Goal: Task Accomplishment & Management: Use online tool/utility

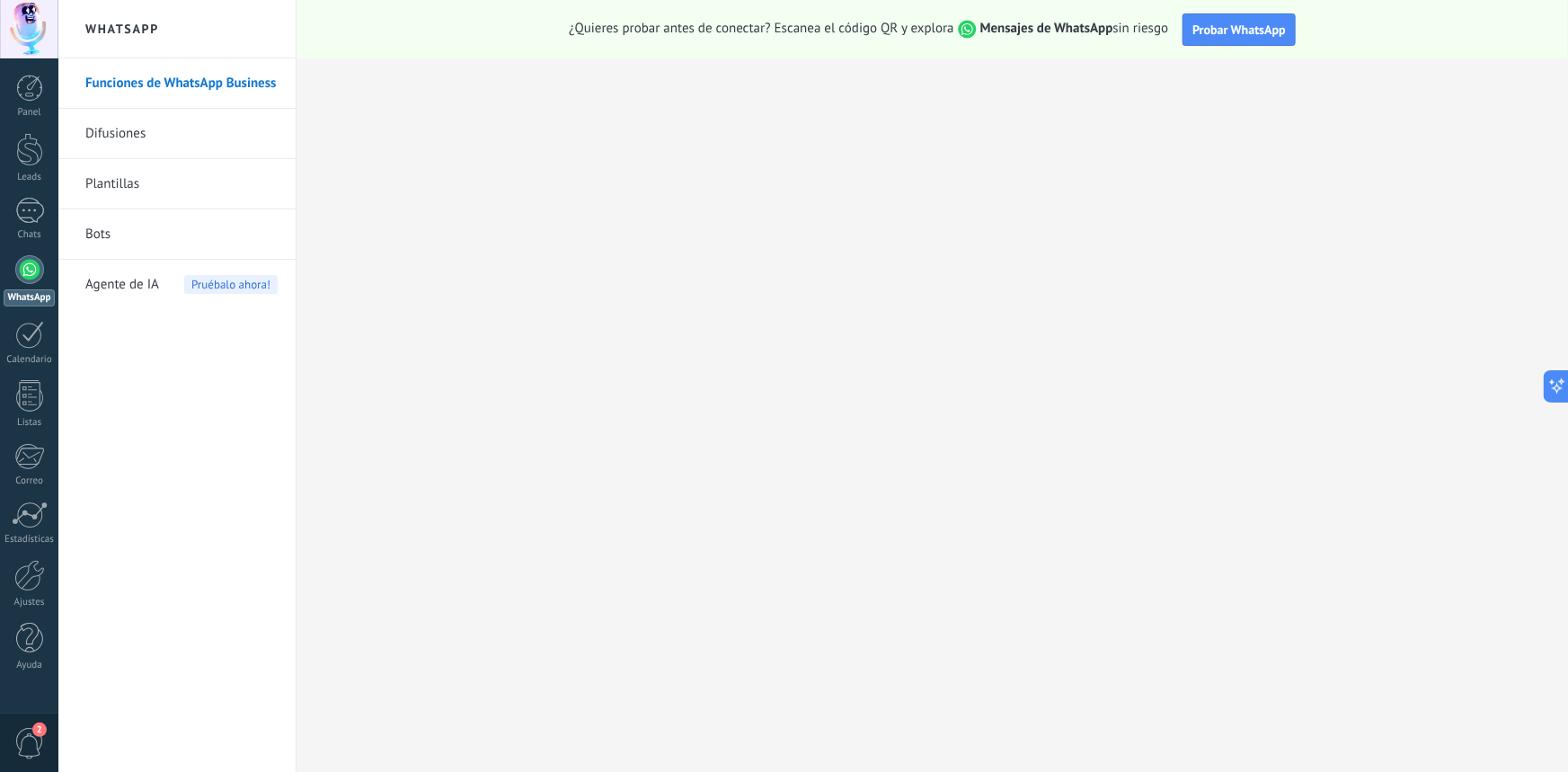
click at [127, 128] on link "Difusiones" at bounding box center [182, 134] width 193 height 51
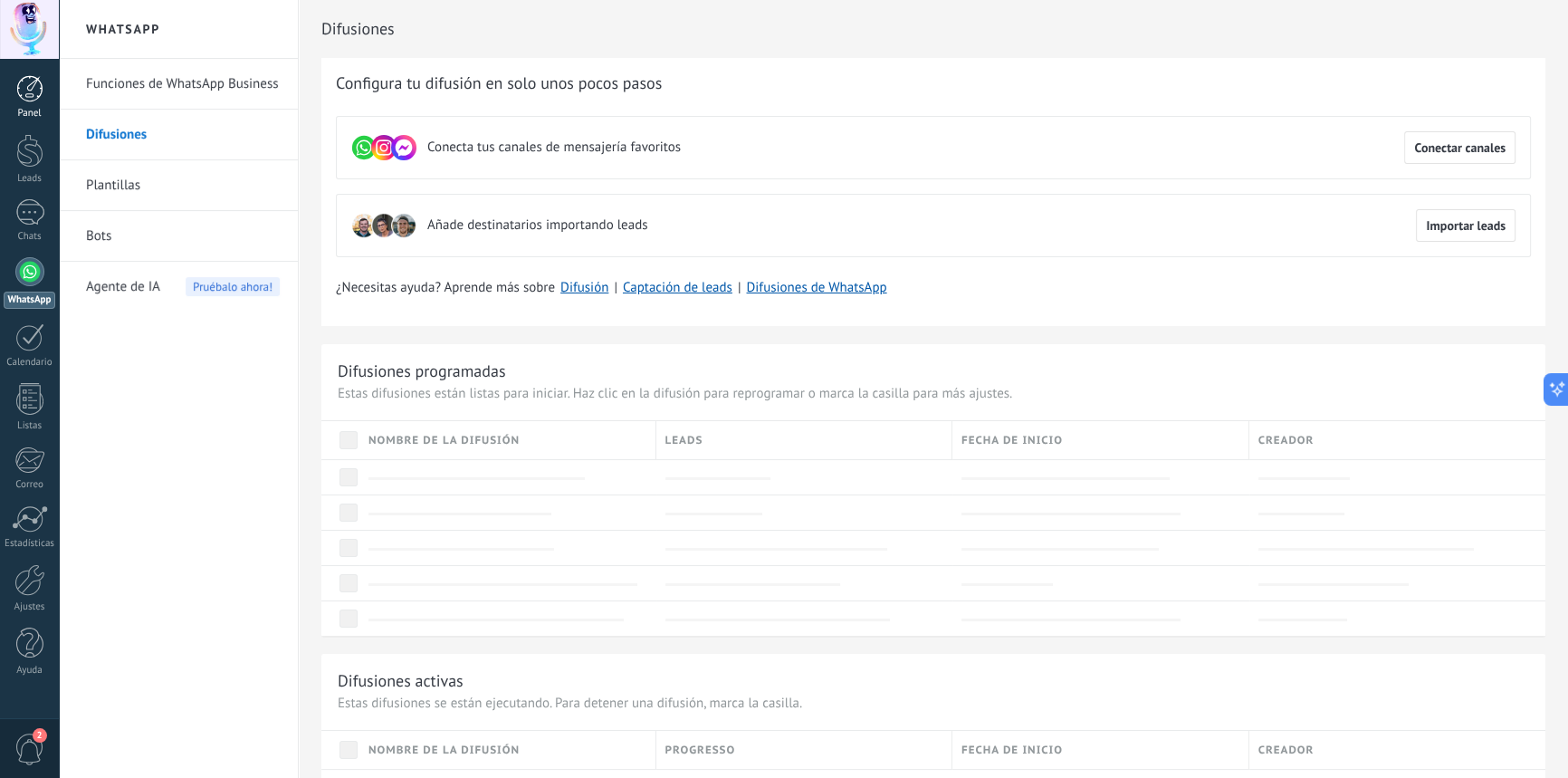
click at [36, 86] on div at bounding box center [29, 88] width 27 height 27
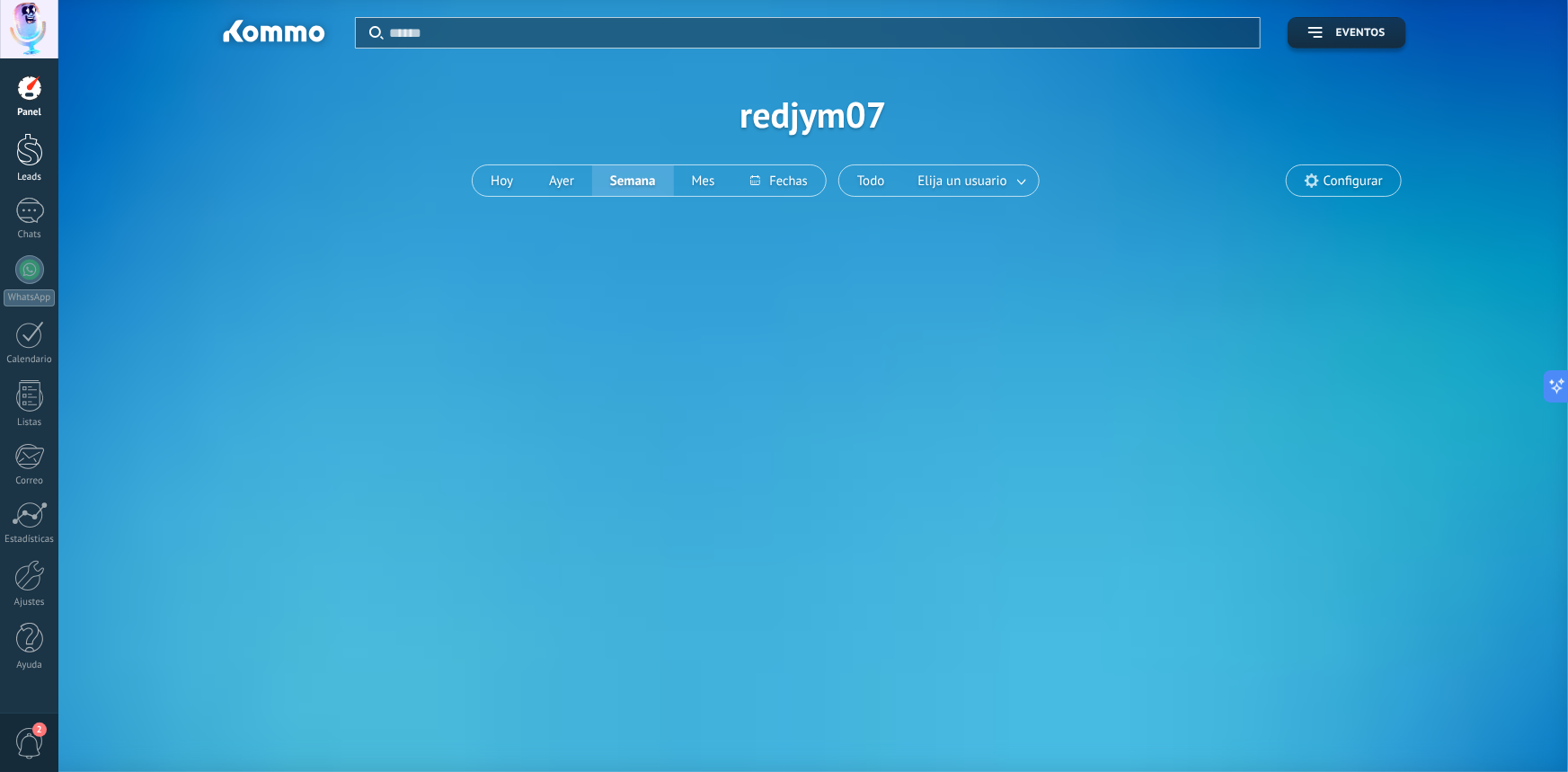
click at [28, 149] on div at bounding box center [29, 149] width 27 height 33
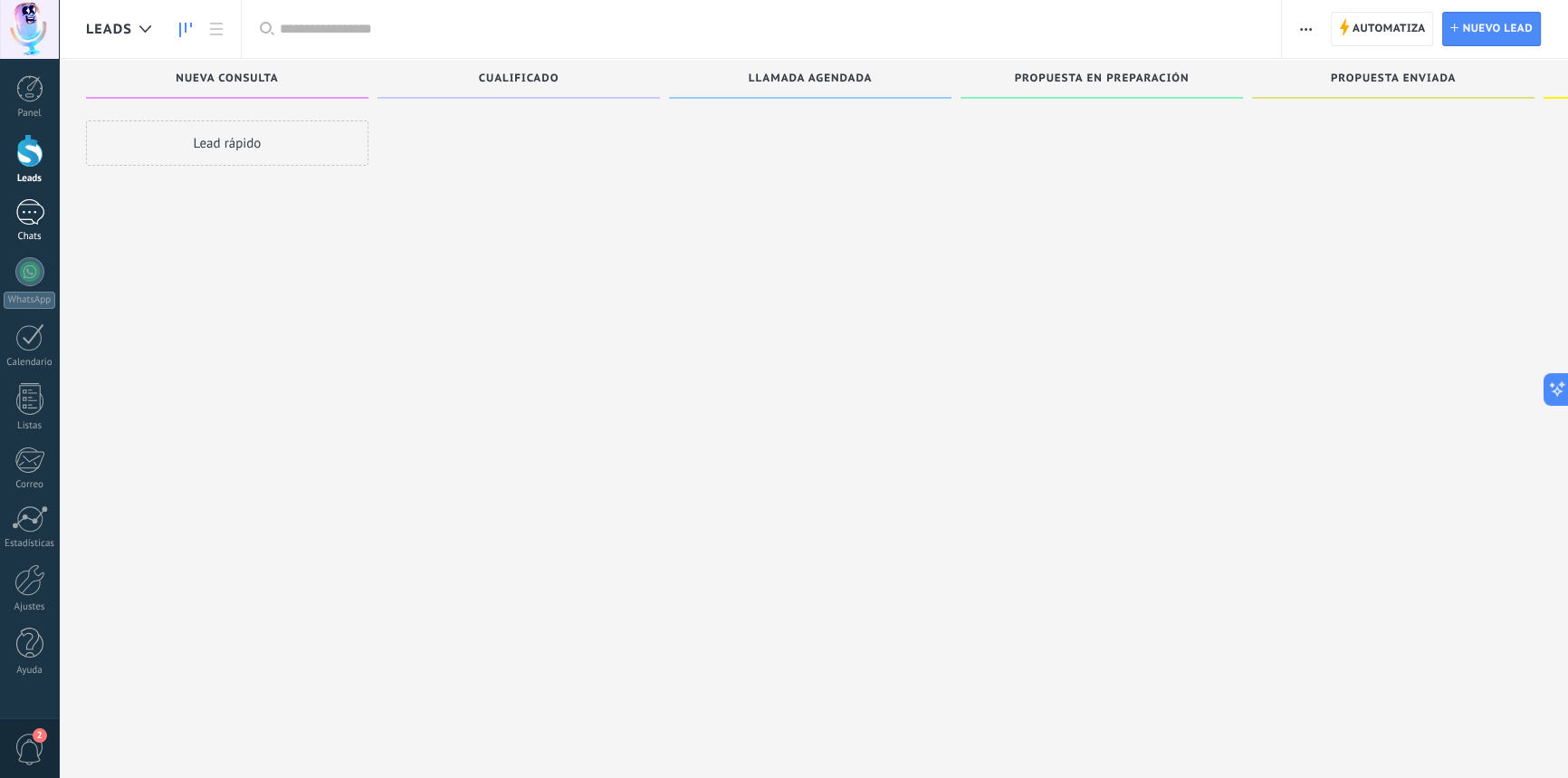
click at [27, 209] on div at bounding box center [29, 212] width 29 height 26
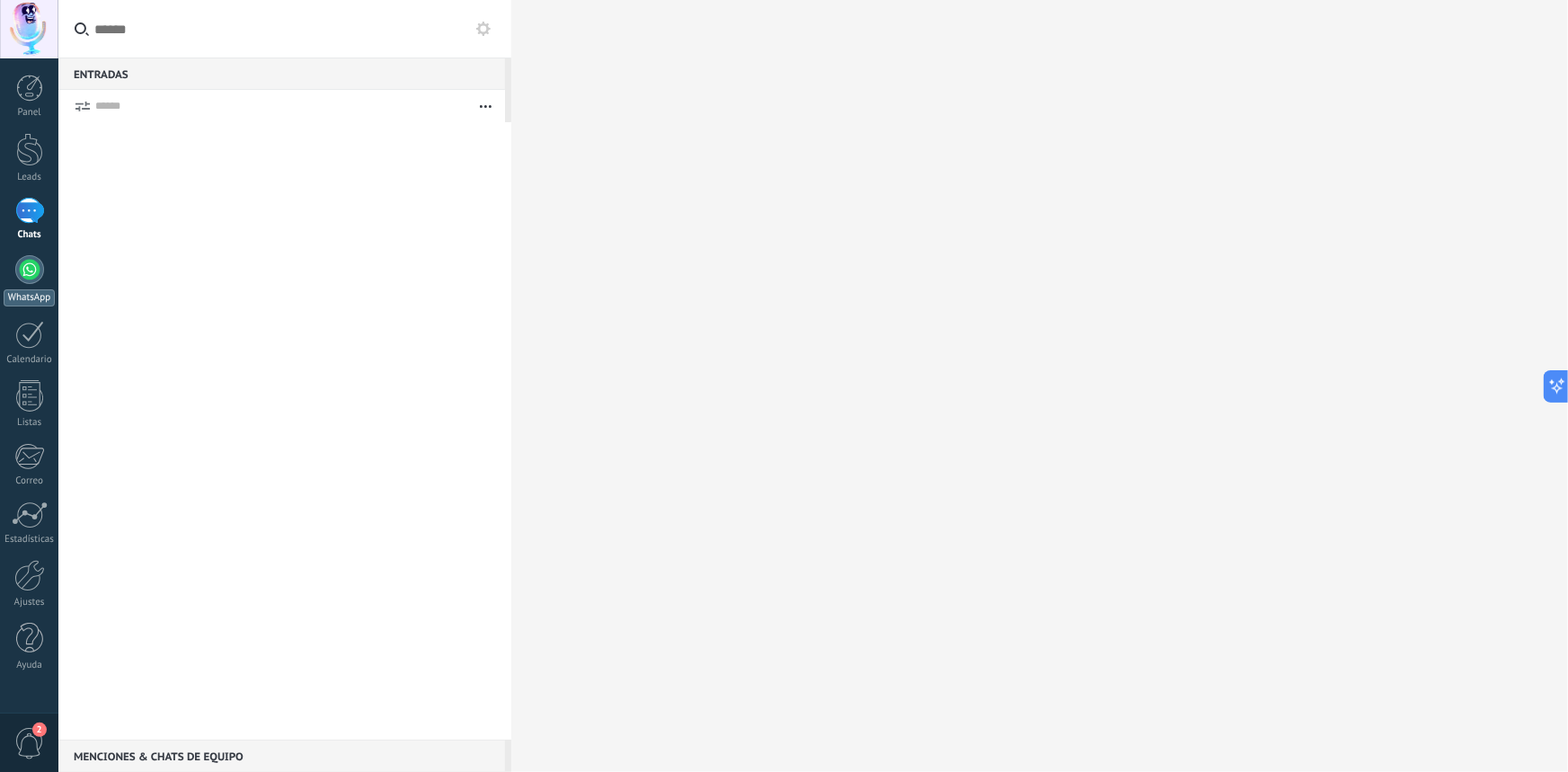
click at [33, 270] on div at bounding box center [29, 269] width 29 height 29
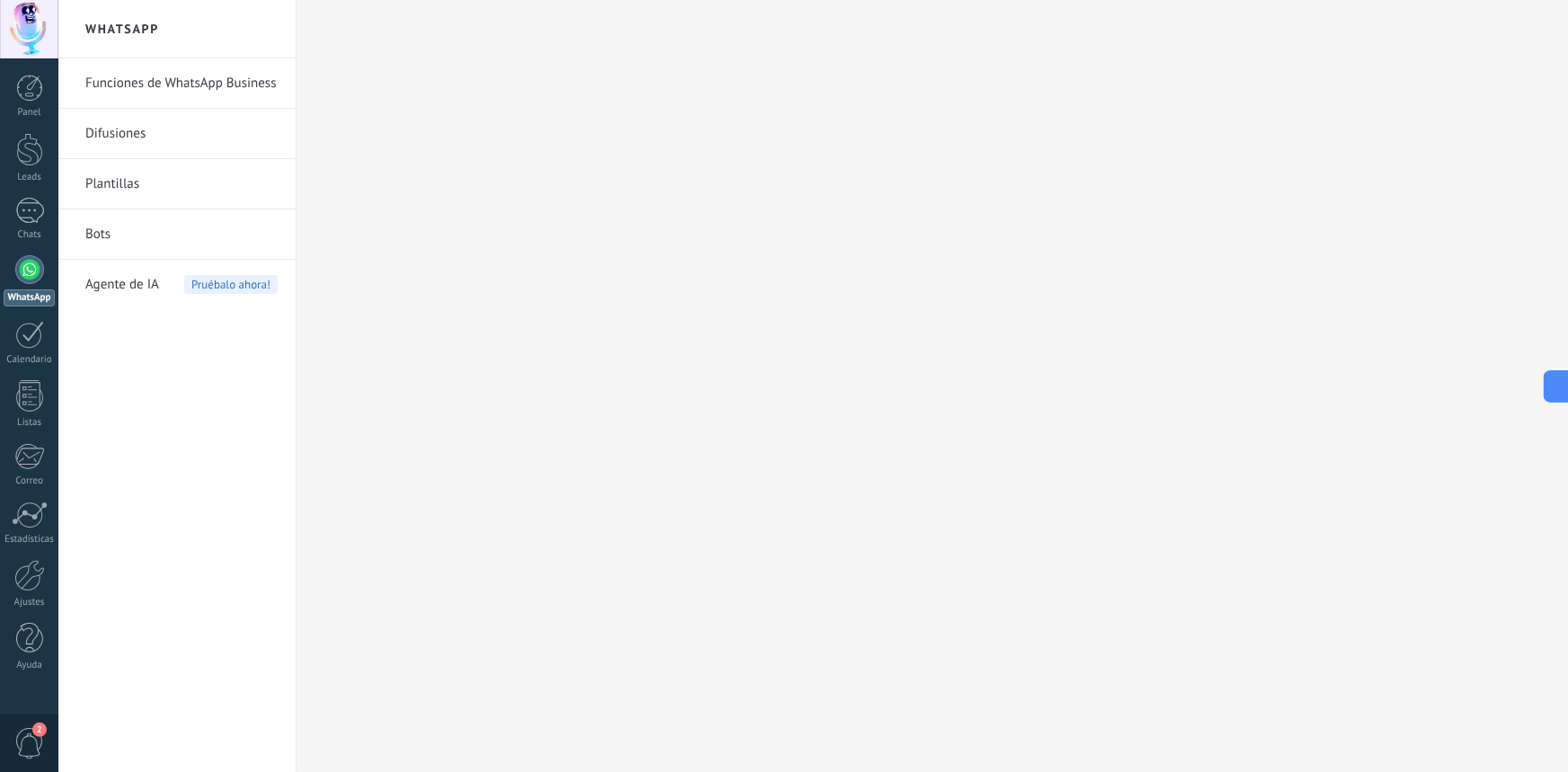
click at [160, 80] on link "Funciones de WhatsApp Business" at bounding box center [182, 83] width 193 height 51
click at [164, 82] on link "Funciones de WhatsApp Business" at bounding box center [182, 83] width 193 height 51
click at [33, 579] on div at bounding box center [29, 576] width 31 height 32
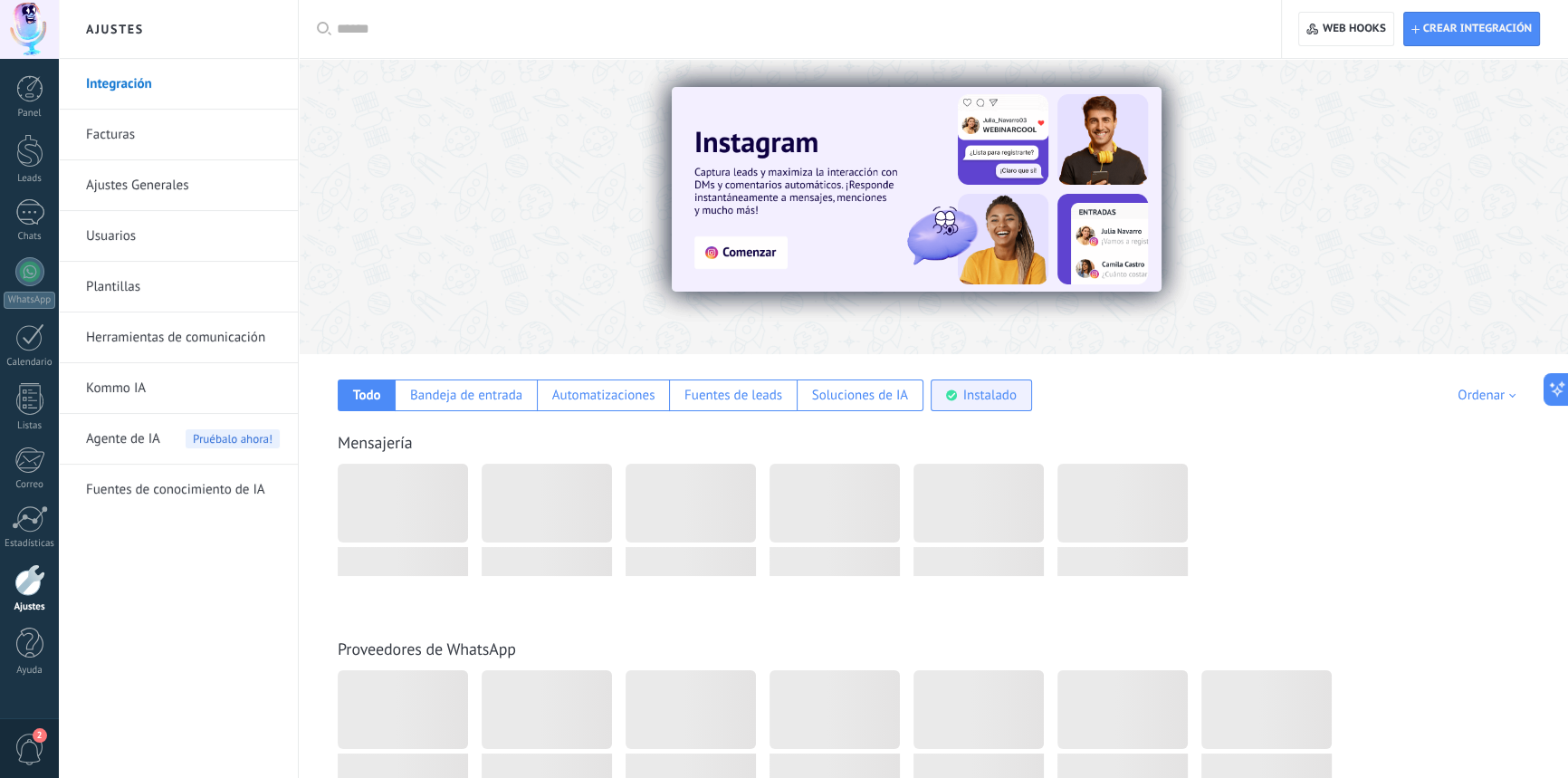
click at [985, 391] on div "Instalado" at bounding box center [989, 395] width 53 height 17
click at [1494, 36] on span "Crear integración" at bounding box center [1471, 29] width 120 height 33
click at [1494, 18] on span "Crear integración" at bounding box center [1471, 29] width 120 height 33
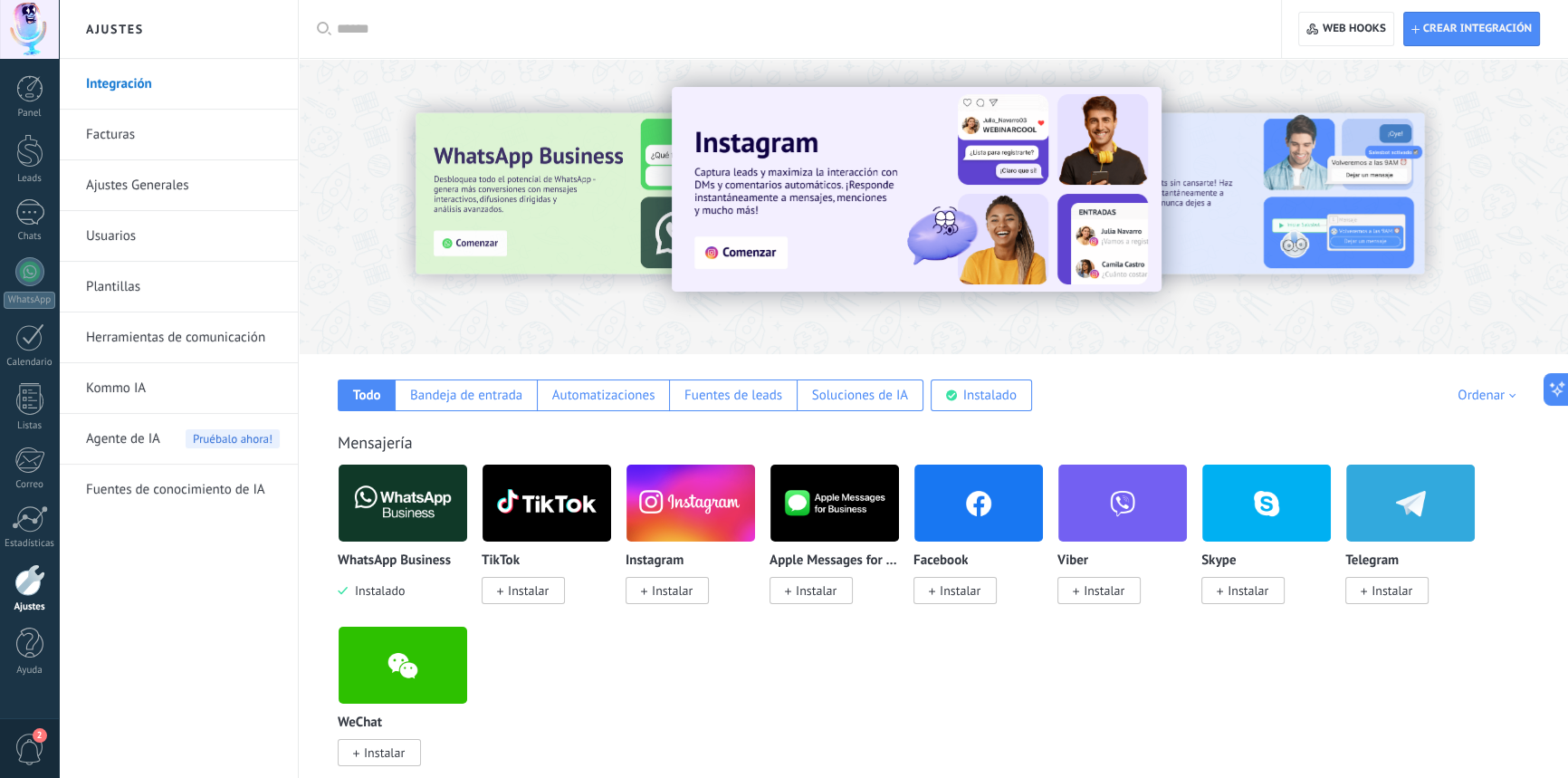
click at [396, 501] on img at bounding box center [403, 503] width 129 height 88
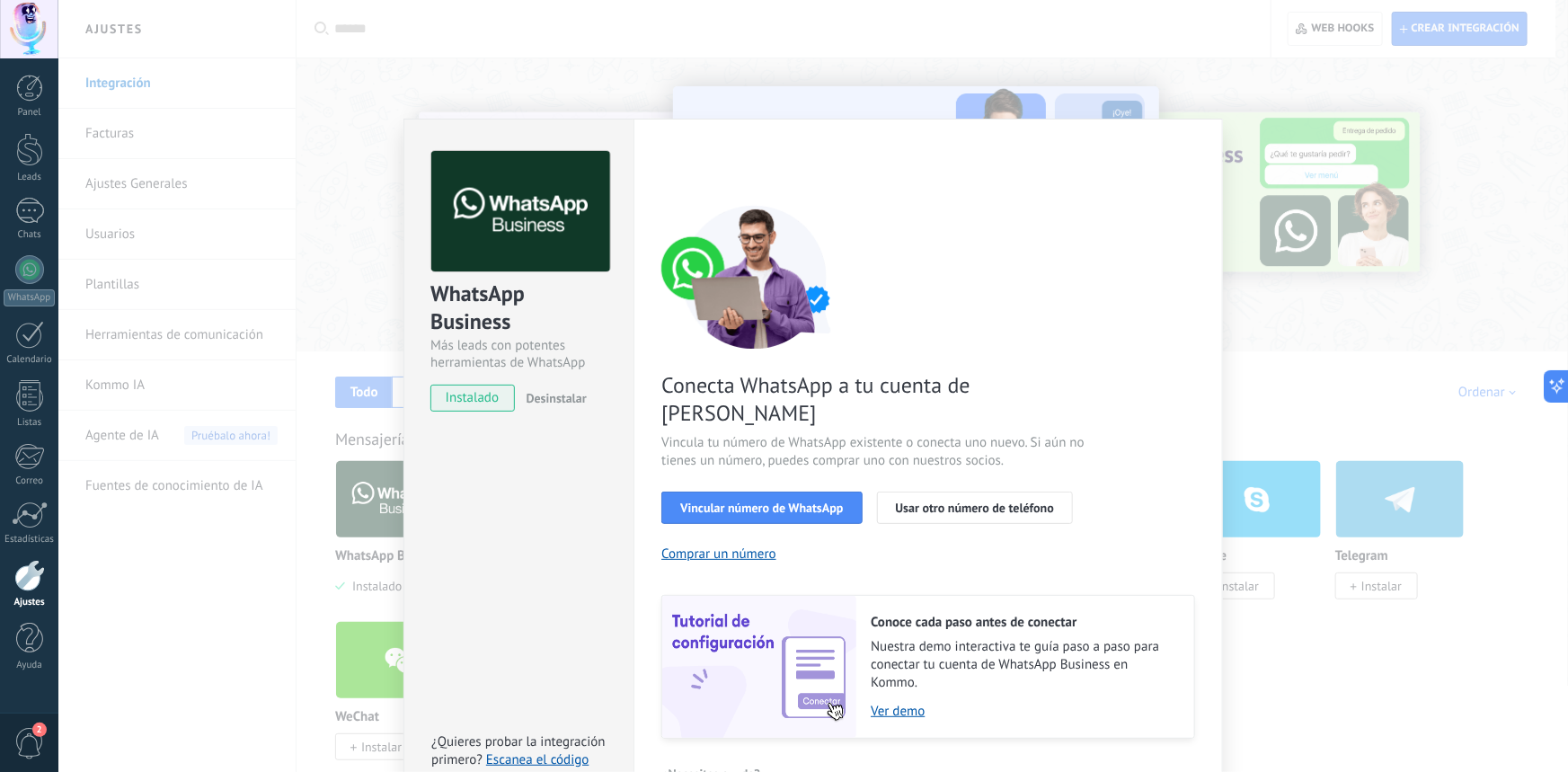
scroll to position [21, 0]
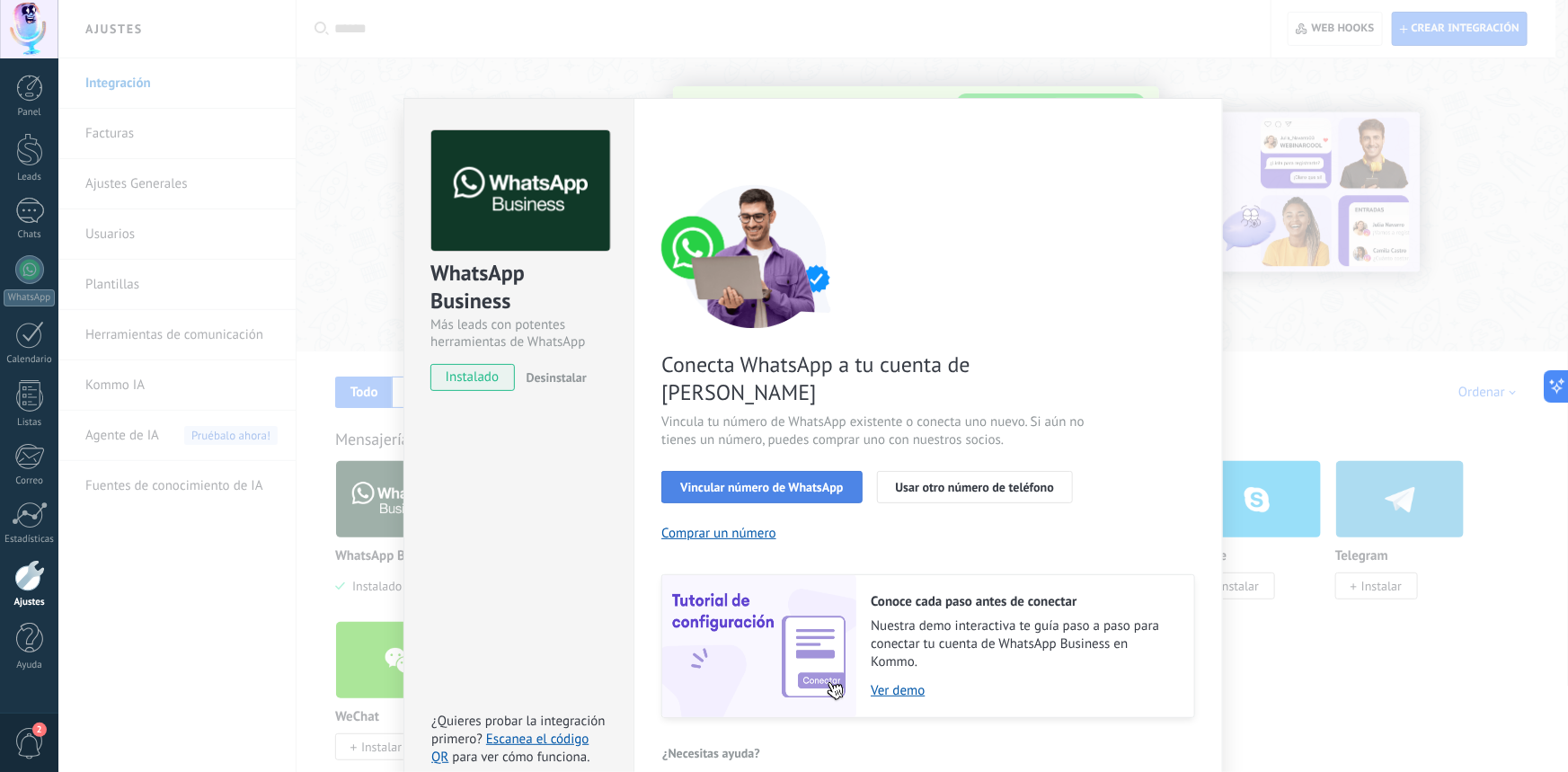
click at [790, 480] on span "Vincular número de WhatsApp" at bounding box center [761, 486] width 163 height 13
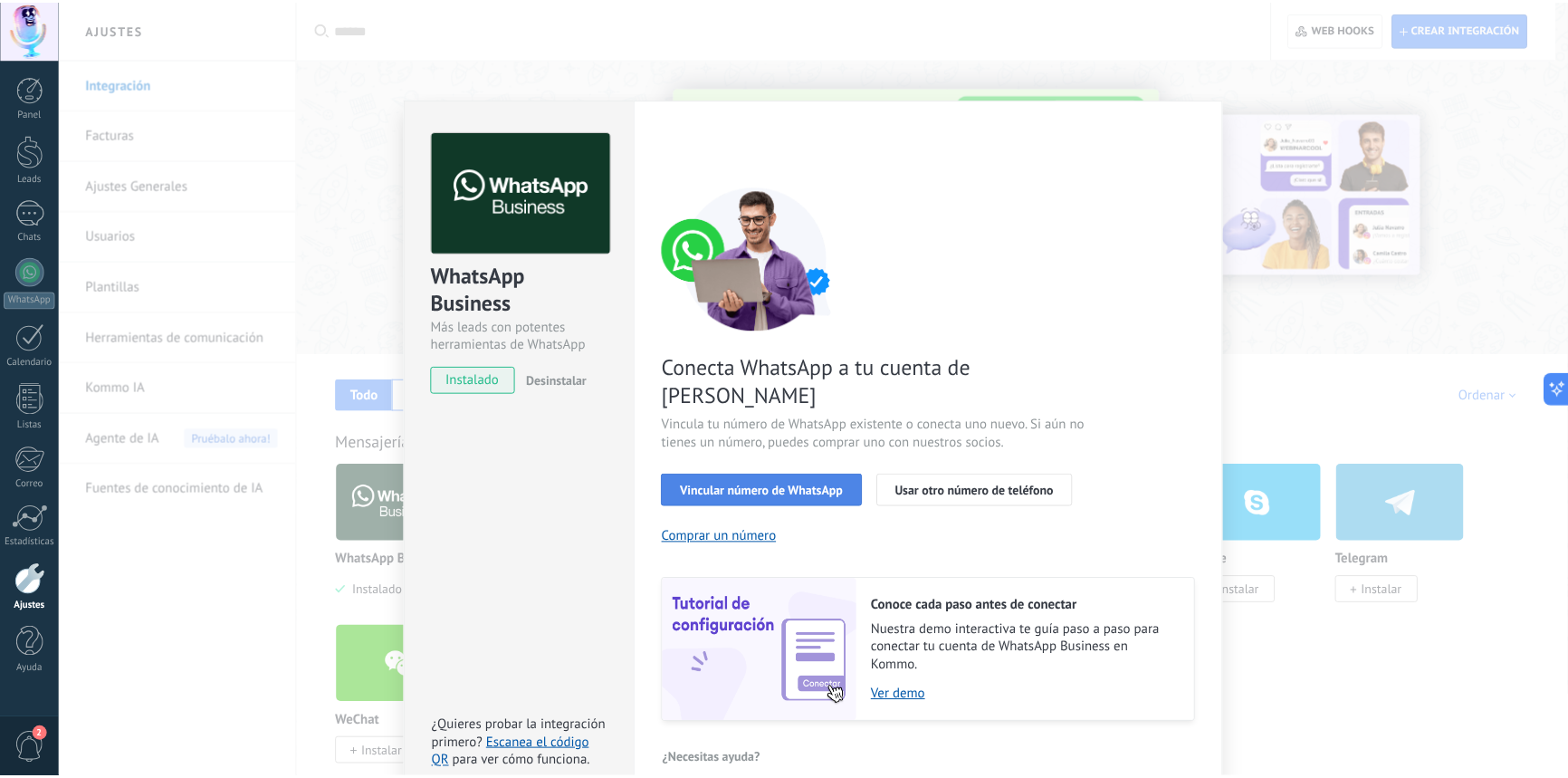
scroll to position [0, 0]
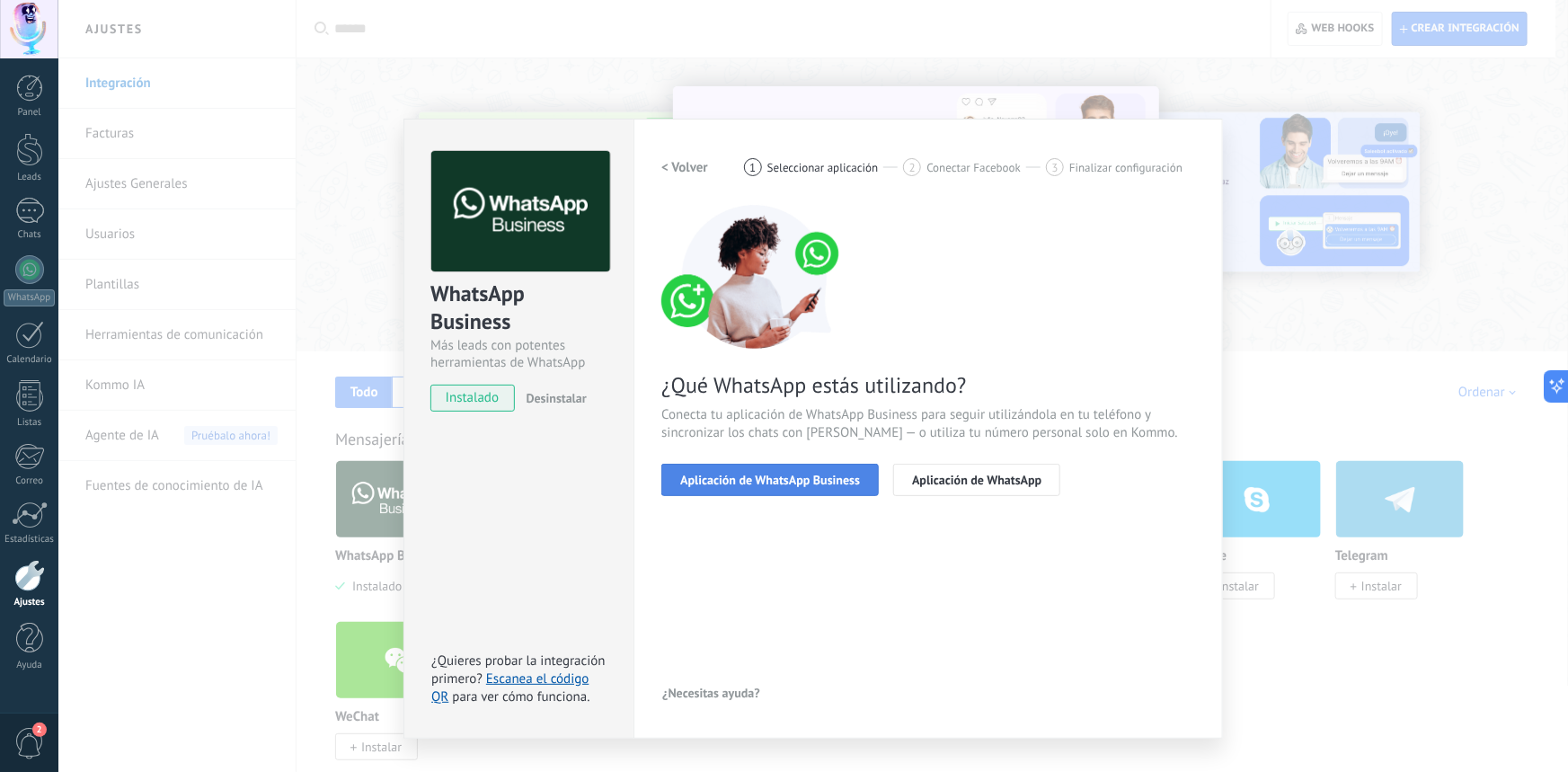
click at [737, 473] on span "Aplicación de WhatsApp Business" at bounding box center [769, 479] width 180 height 13
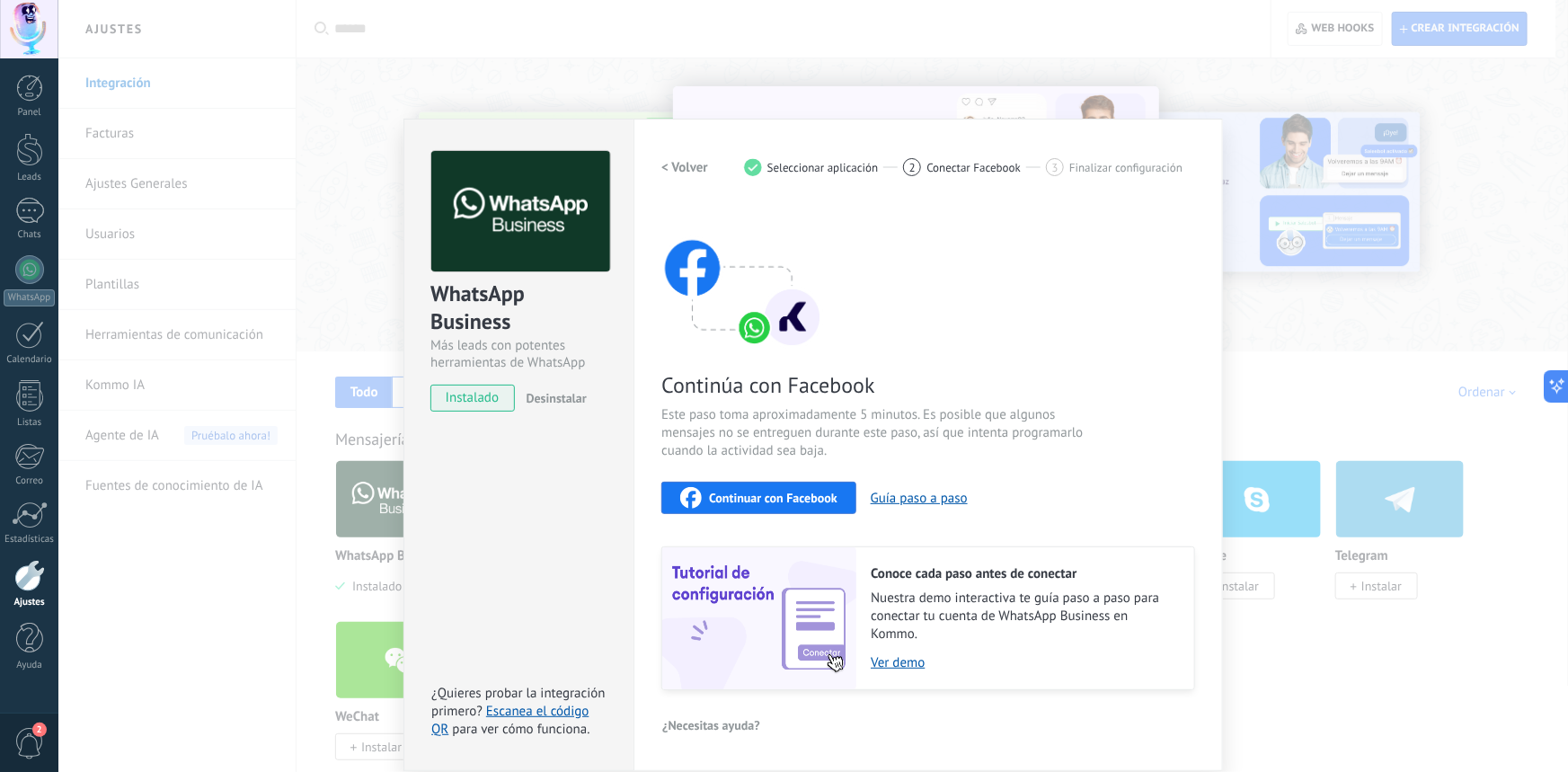
click at [746, 491] on span "Continuar con Facebook" at bounding box center [772, 497] width 128 height 13
click at [683, 159] on h2 "< Volver" at bounding box center [684, 167] width 47 height 17
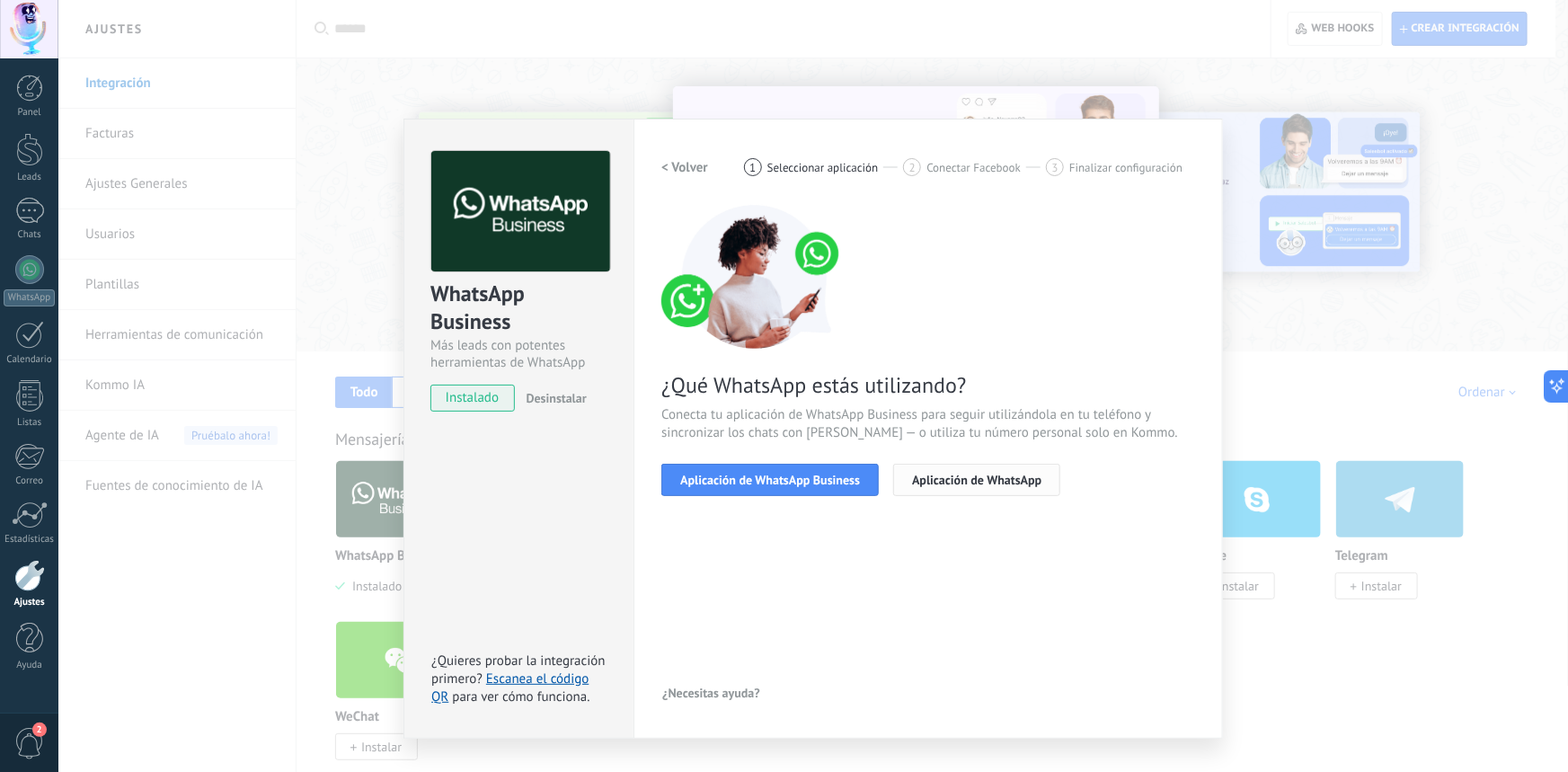
click at [960, 474] on span "Aplicación de WhatsApp" at bounding box center [977, 479] width 129 height 13
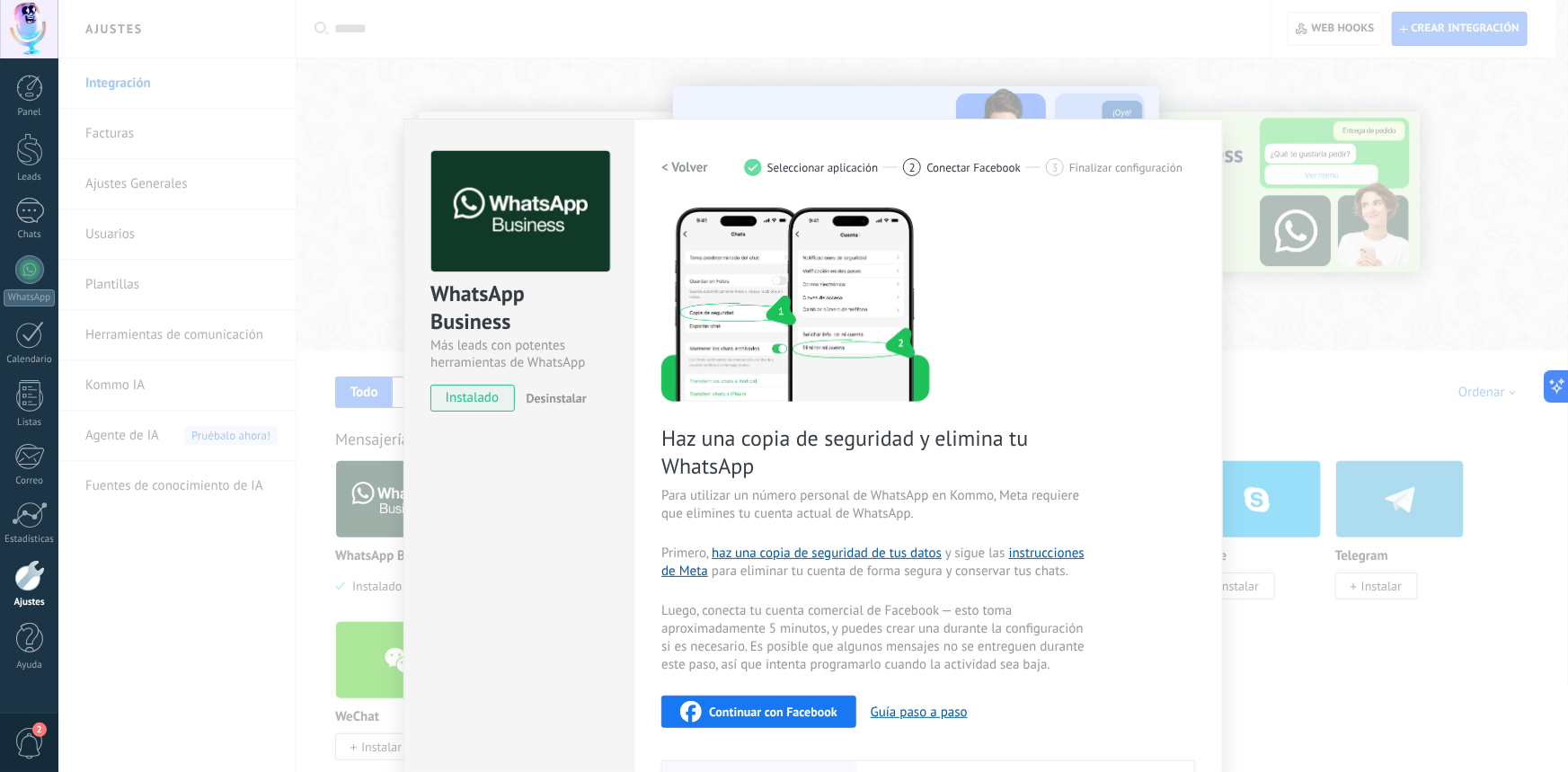
click at [680, 166] on h2 "< Volver" at bounding box center [684, 167] width 47 height 17
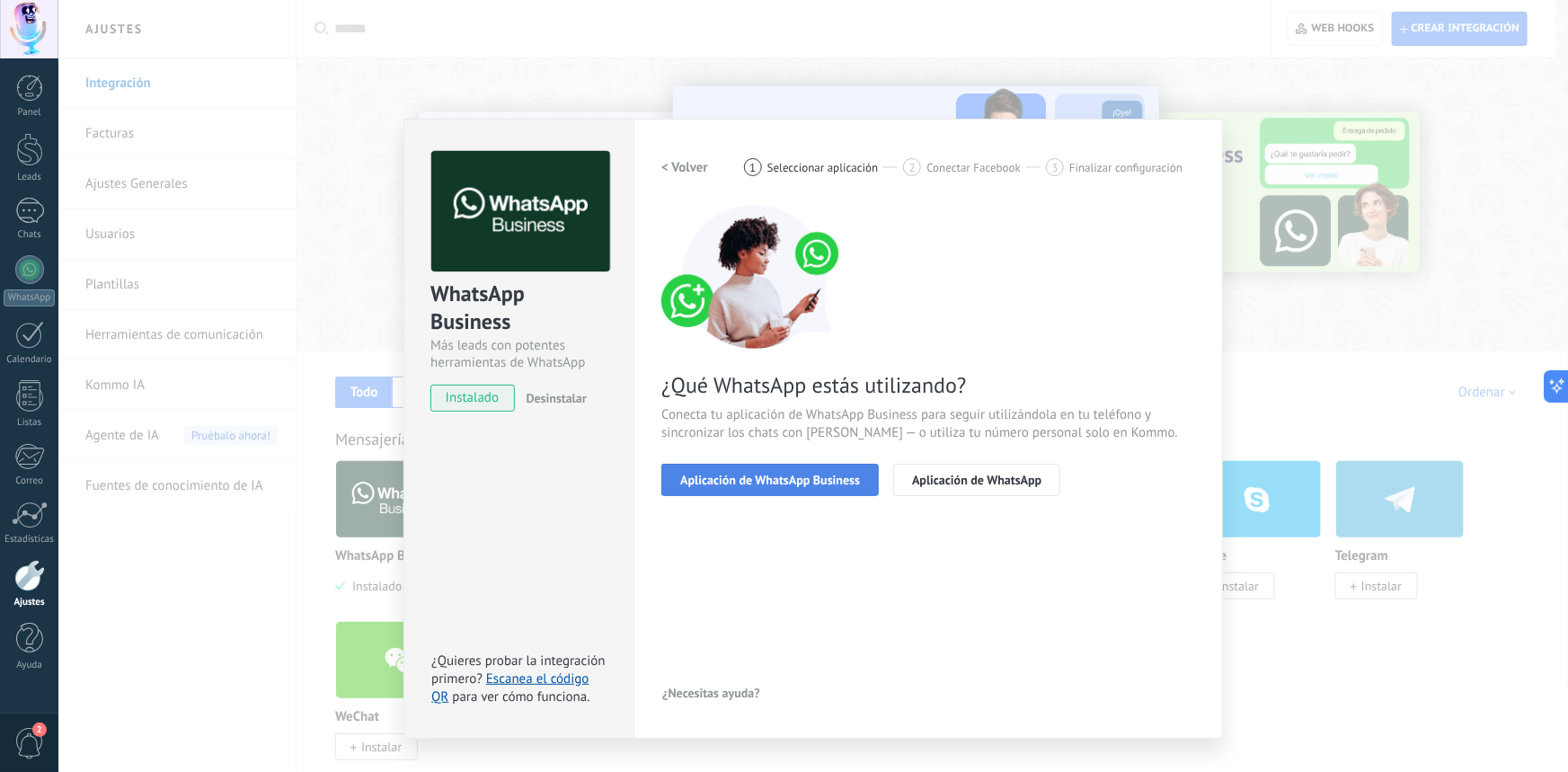
click at [770, 473] on span "Aplicación de WhatsApp Business" at bounding box center [769, 479] width 180 height 13
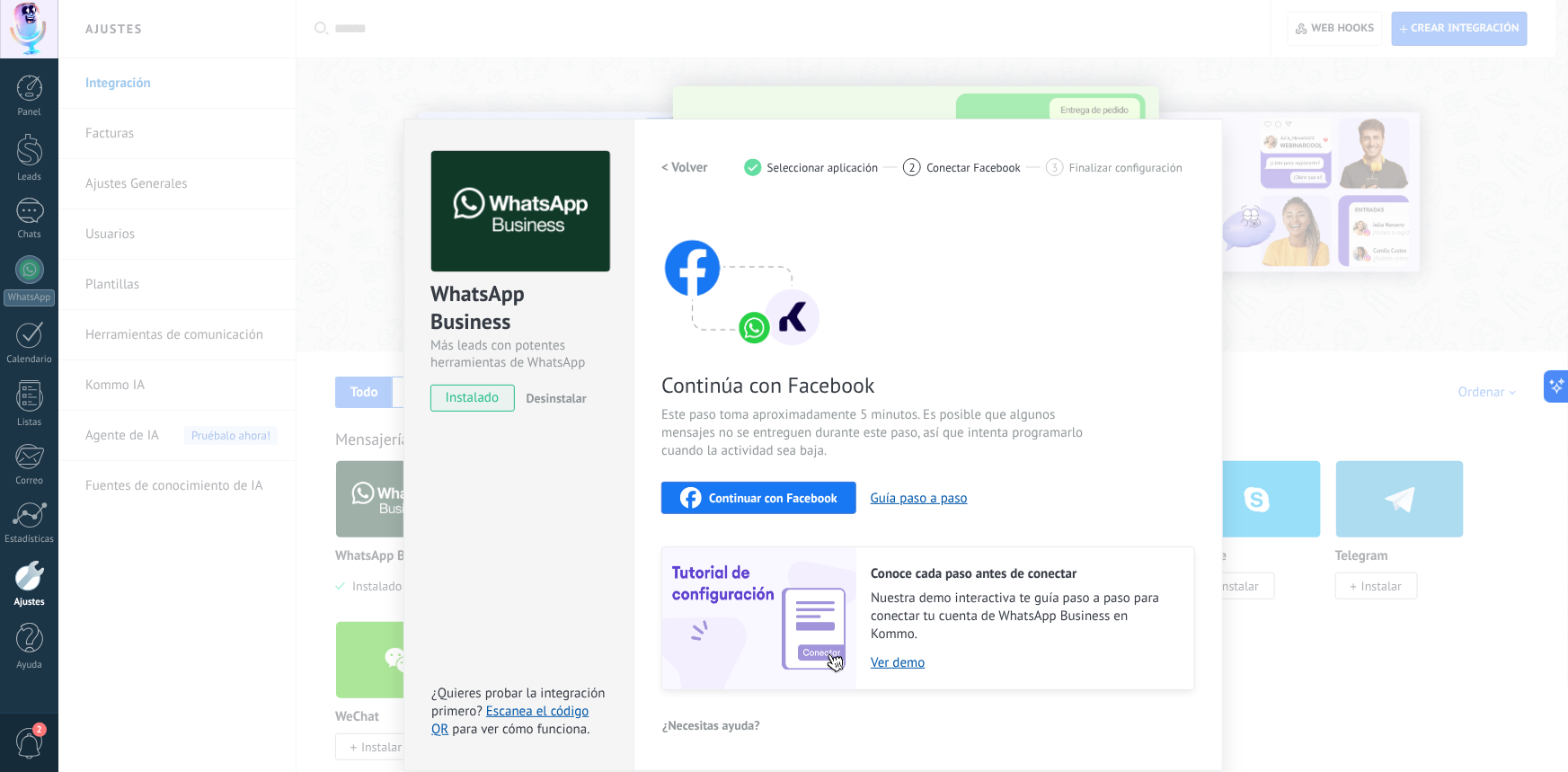
click at [773, 494] on span "Continuar con Facebook" at bounding box center [772, 497] width 128 height 13
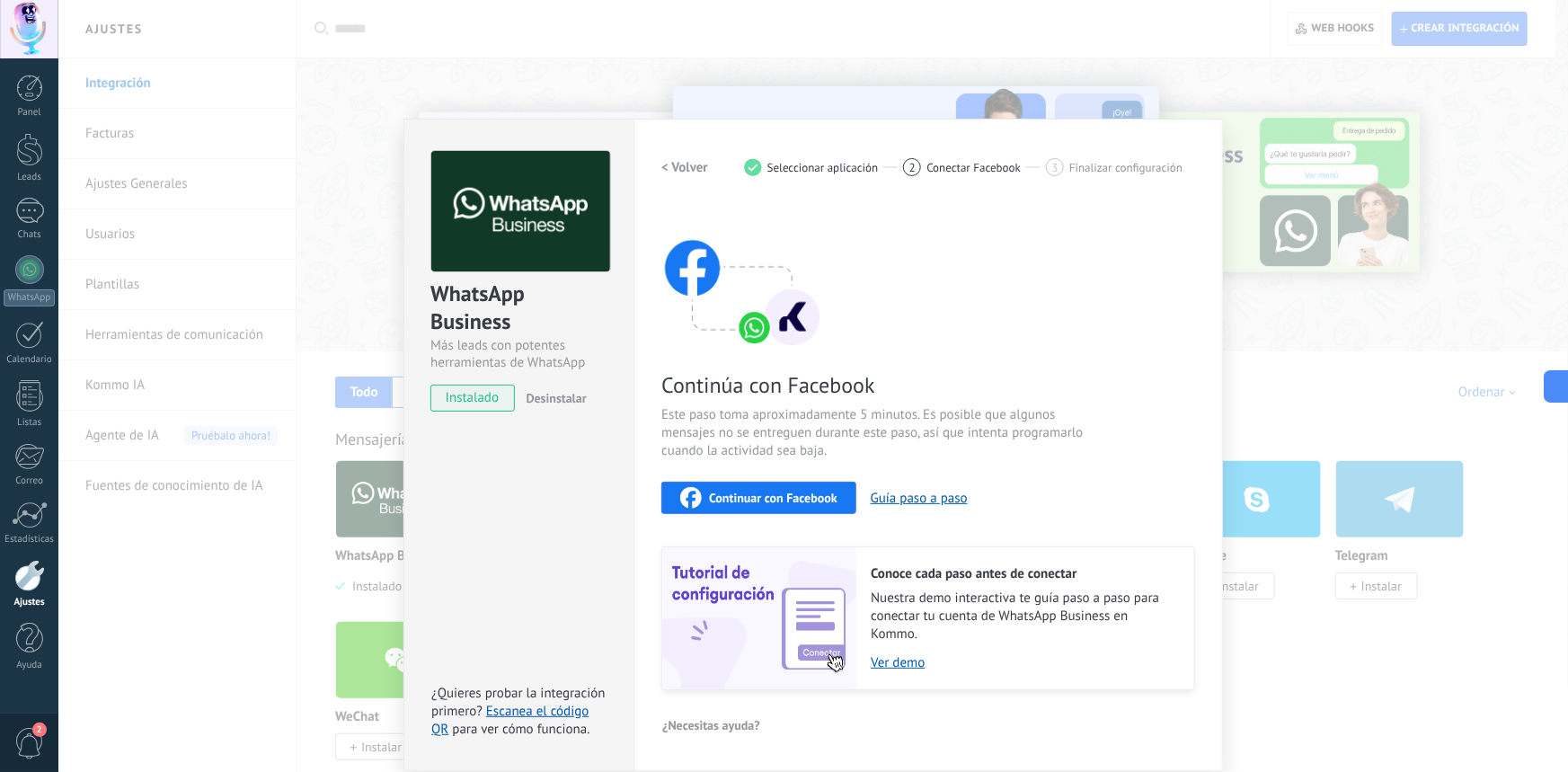
click at [770, 503] on span "Continuar con Facebook" at bounding box center [772, 497] width 128 height 13
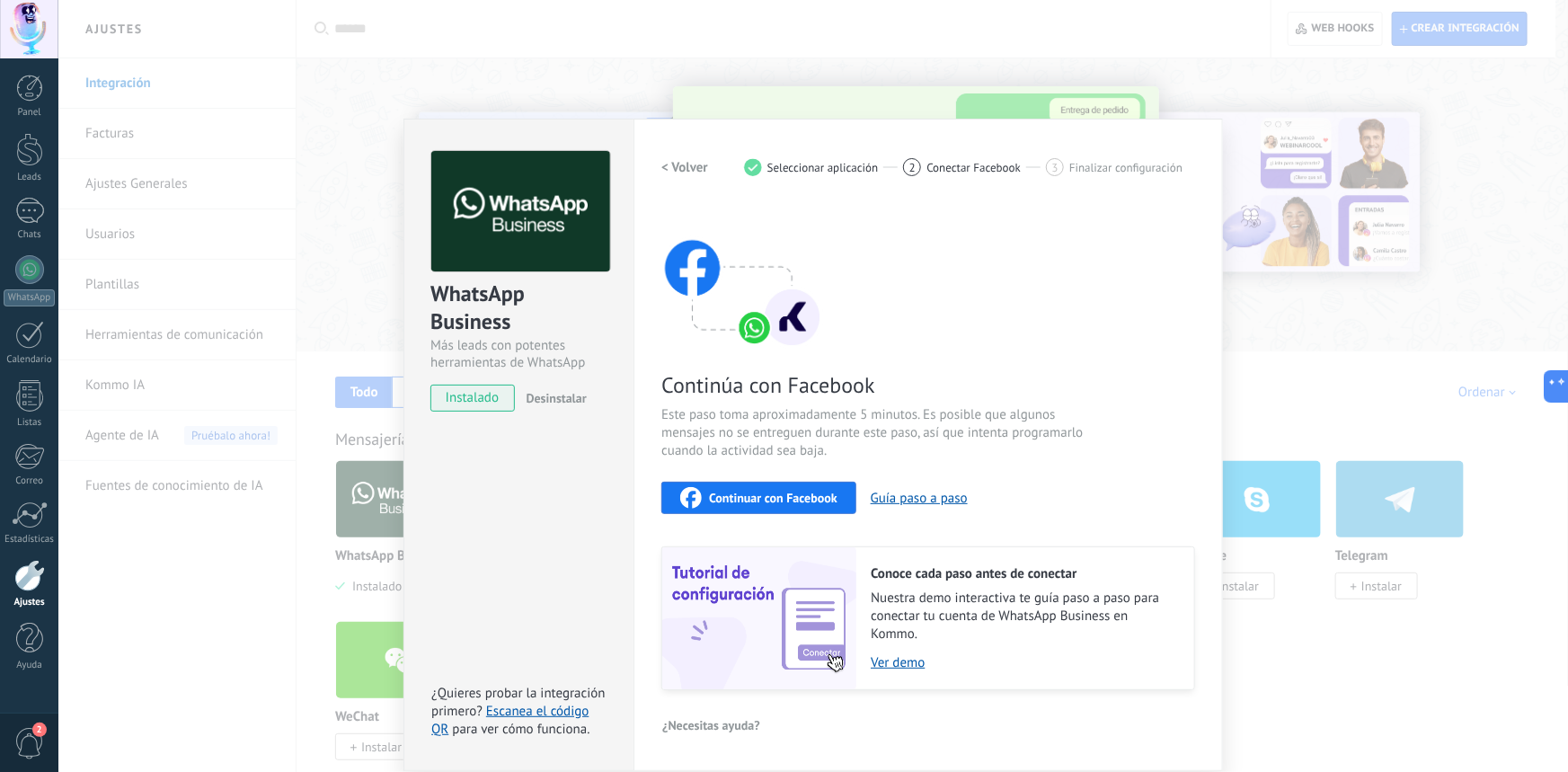
click at [744, 500] on span "Continuar con Facebook" at bounding box center [772, 497] width 128 height 13
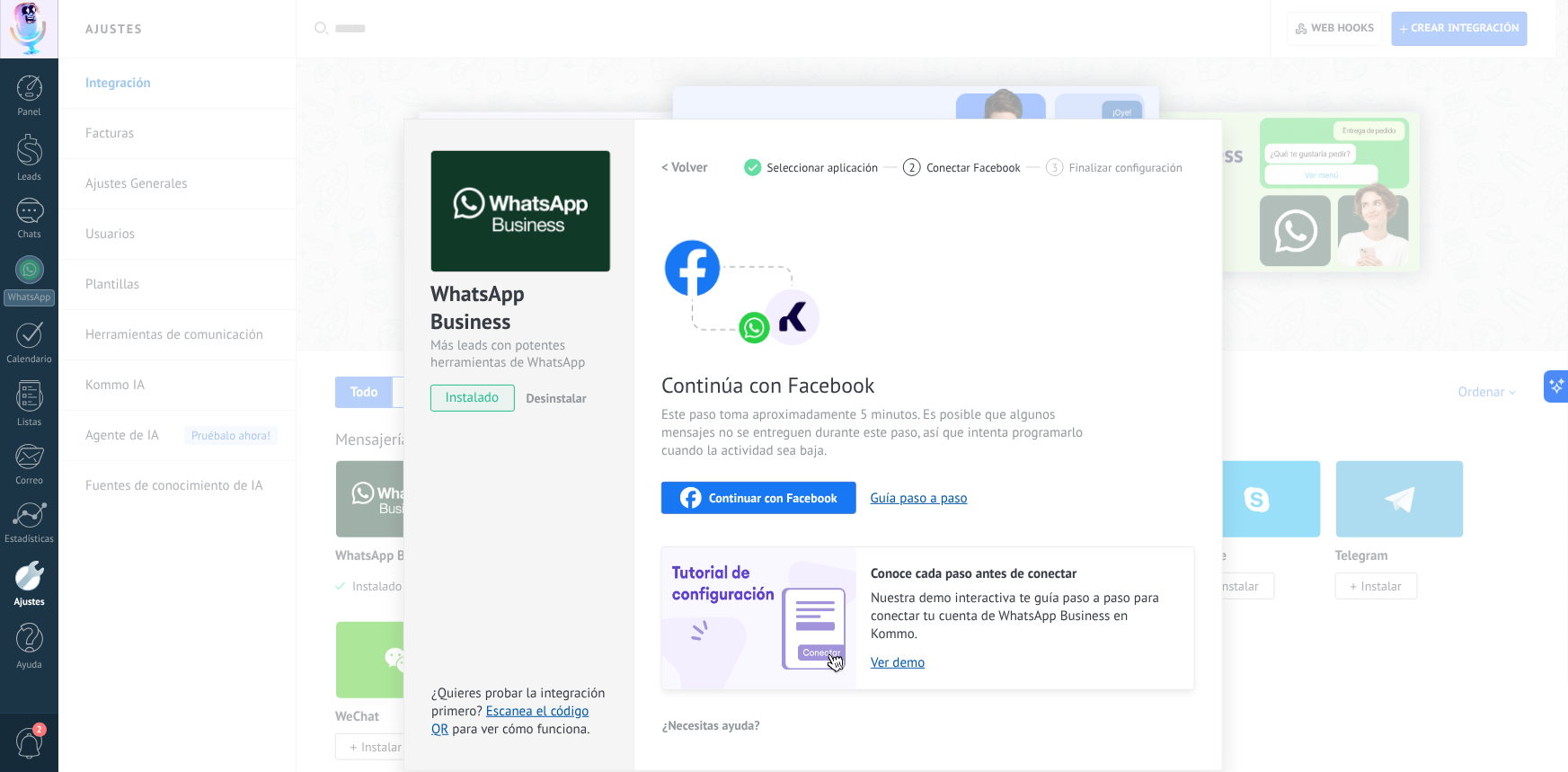
click at [620, 51] on div "WhatsApp Business Más leads con potentes herramientas de WhatsApp instalado Des…" at bounding box center [813, 386] width 1509 height 772
